Goal: Navigation & Orientation: Go to known website

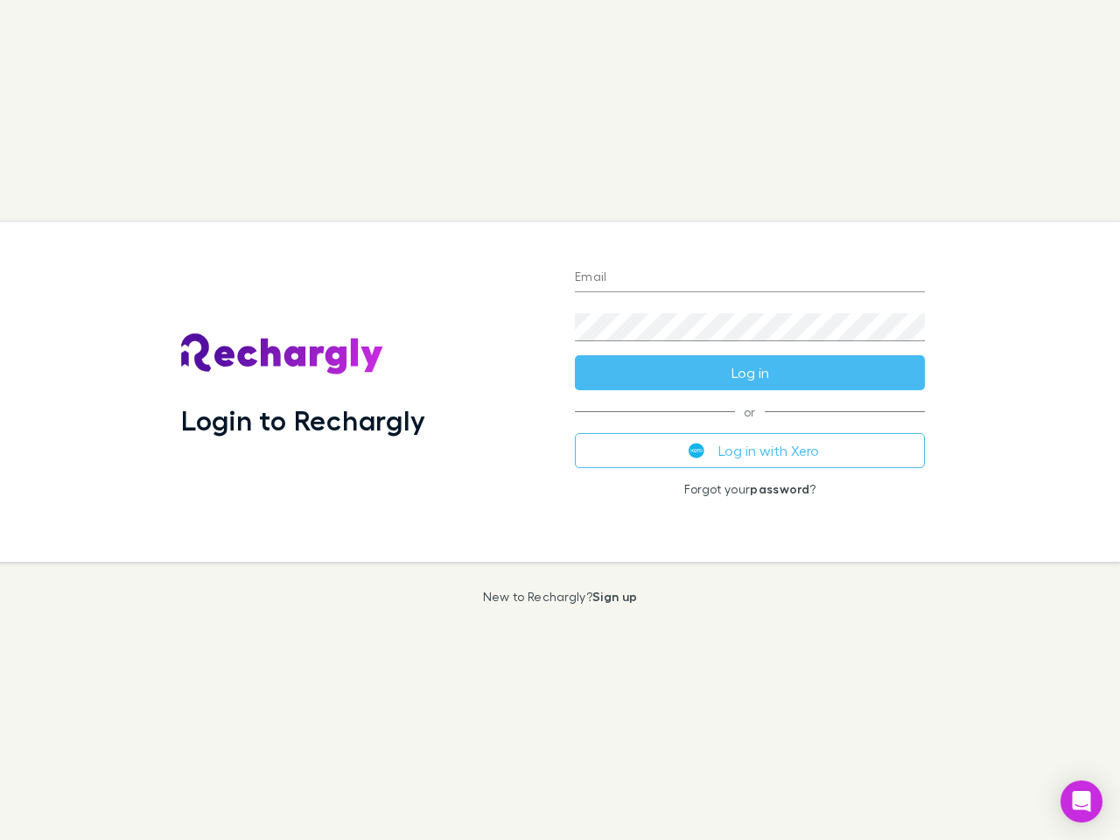
click at [560, 420] on div "Login to Rechargly" at bounding box center [364, 392] width 394 height 340
click at [750, 278] on input "Email" at bounding box center [750, 278] width 350 height 28
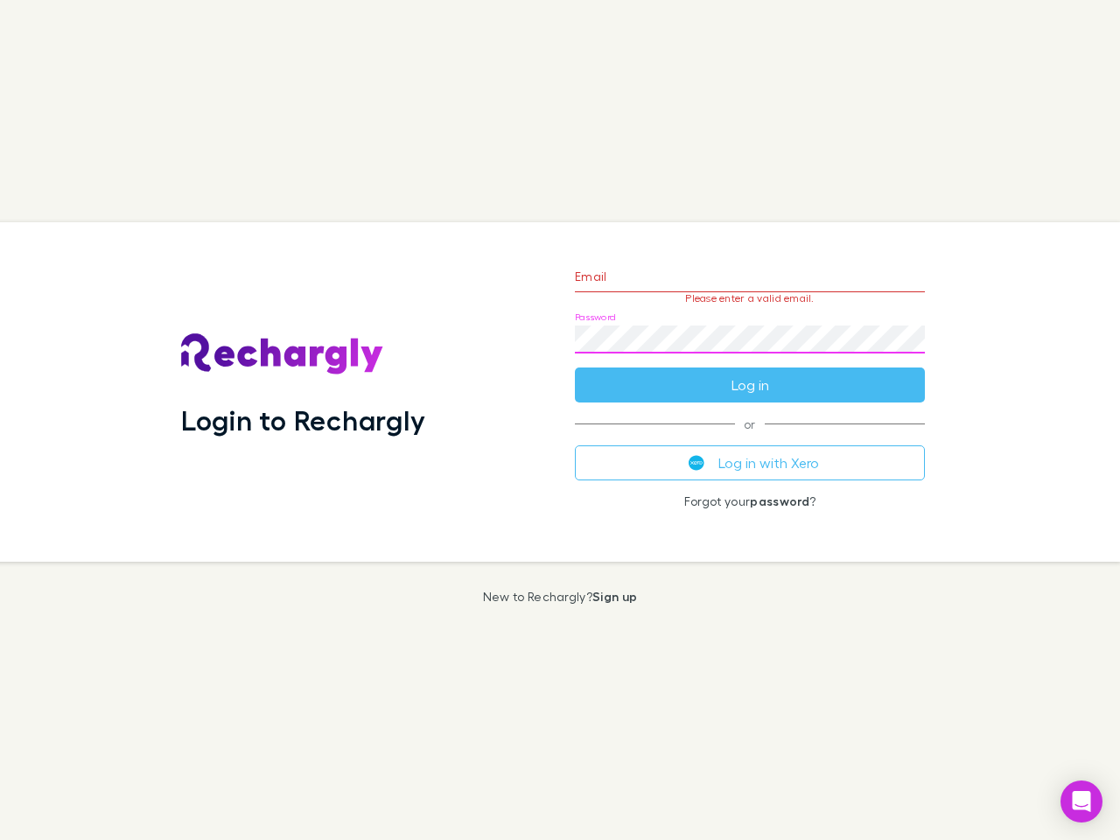
click at [750, 373] on form "Email Please enter a valid email. Password Log in" at bounding box center [750, 326] width 350 height 152
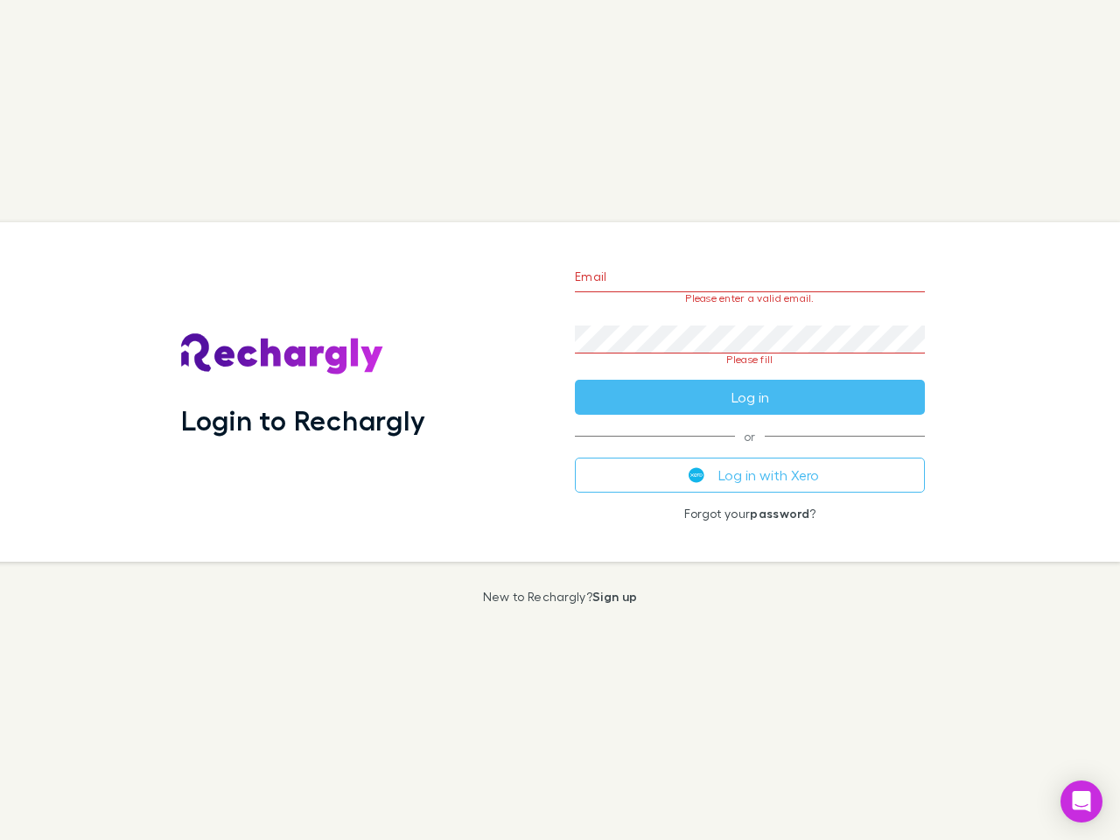
click at [750, 451] on div "Email Please enter a valid email. Password Please fill Log in or Log in with Xe…" at bounding box center [750, 392] width 378 height 340
click at [1082, 802] on icon "Open Intercom Messenger" at bounding box center [1082, 801] width 18 height 21
